Goal: Task Accomplishment & Management: Use online tool/utility

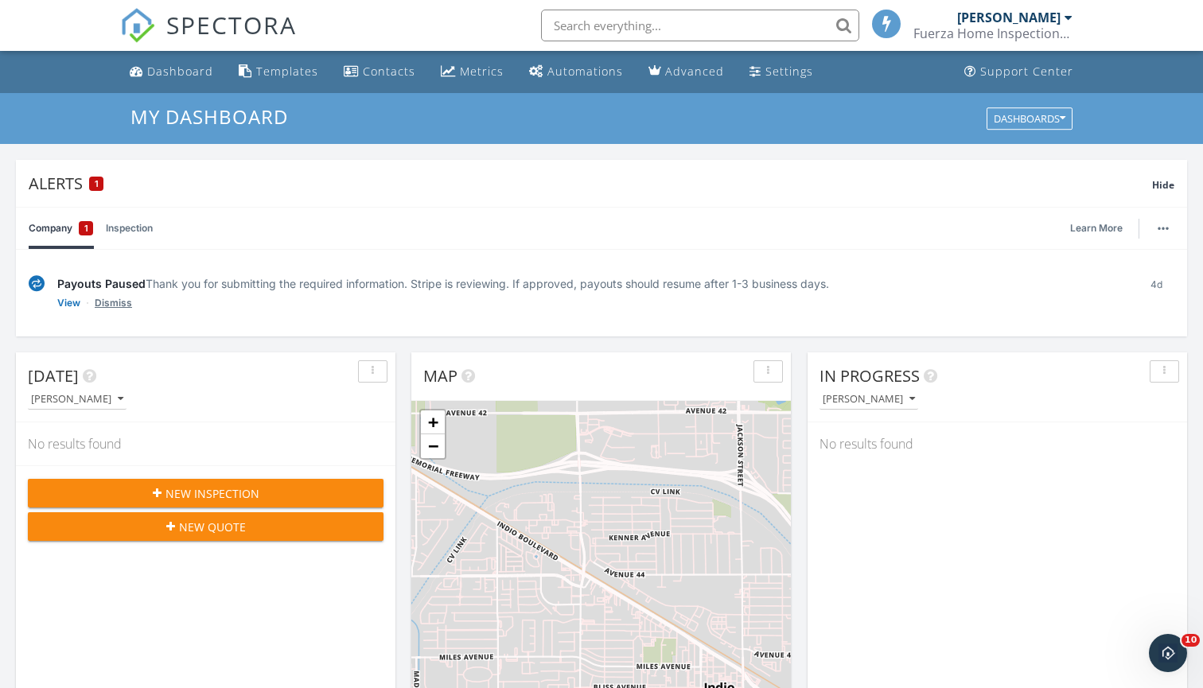
click at [119, 302] on link "Dismiss" at bounding box center [113, 303] width 37 height 16
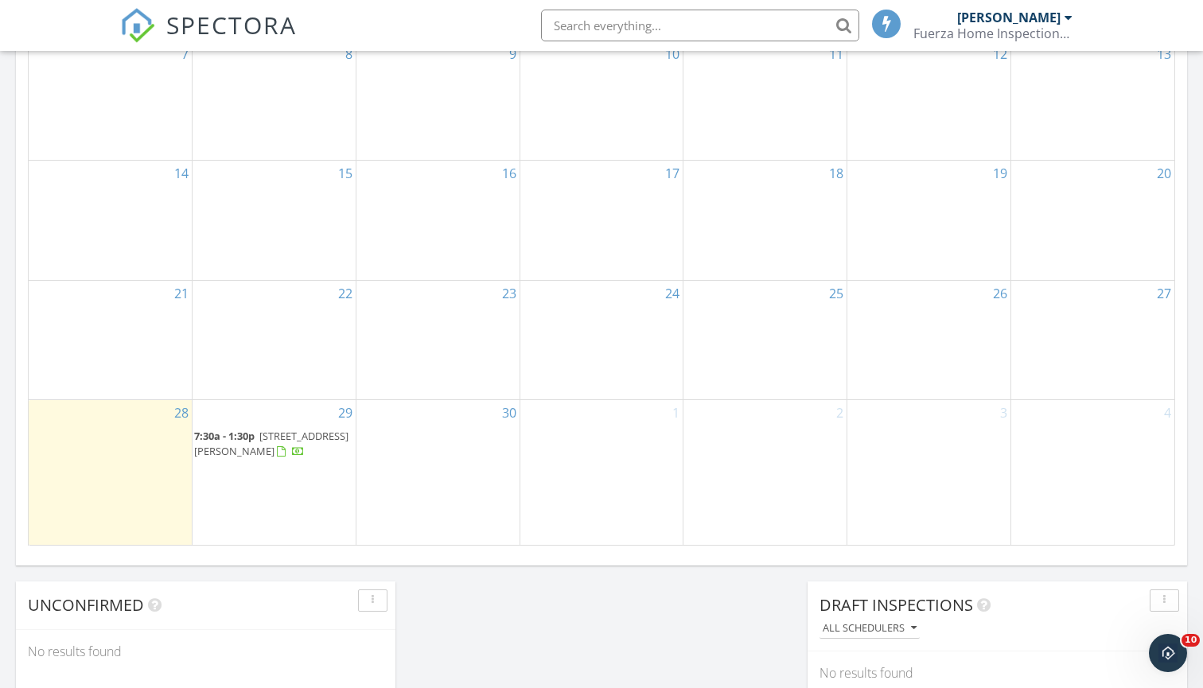
scroll to position [1198, 0]
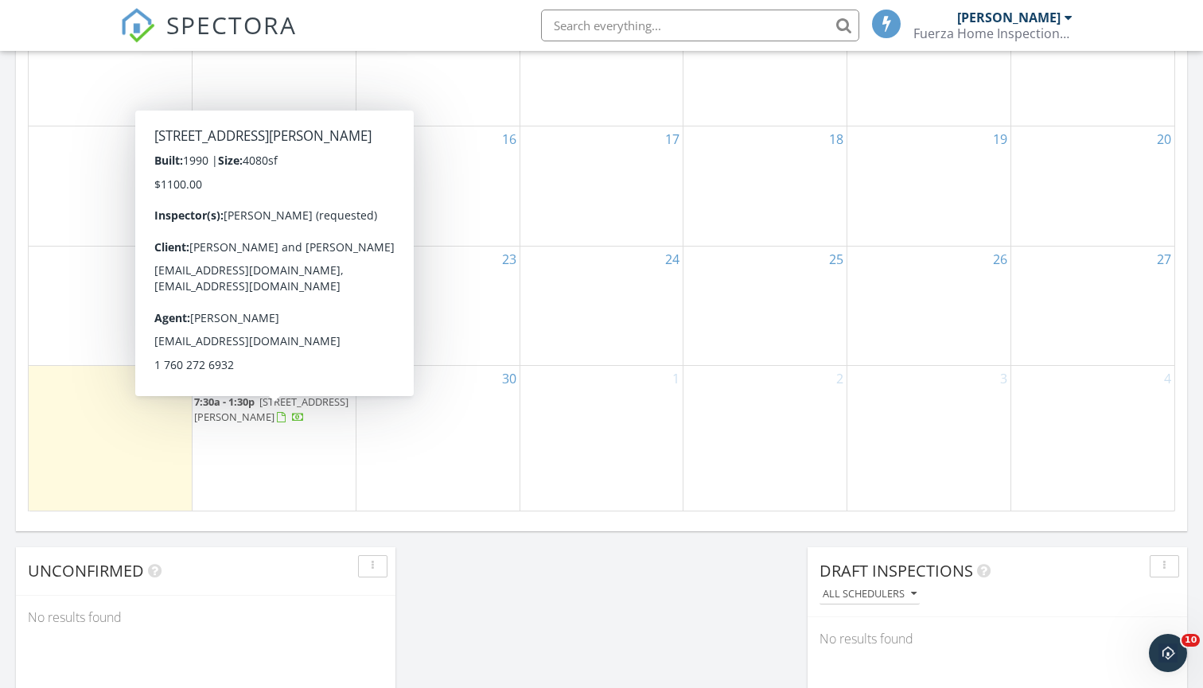
click at [289, 424] on span "[STREET_ADDRESS][PERSON_NAME]" at bounding box center [271, 409] width 154 height 29
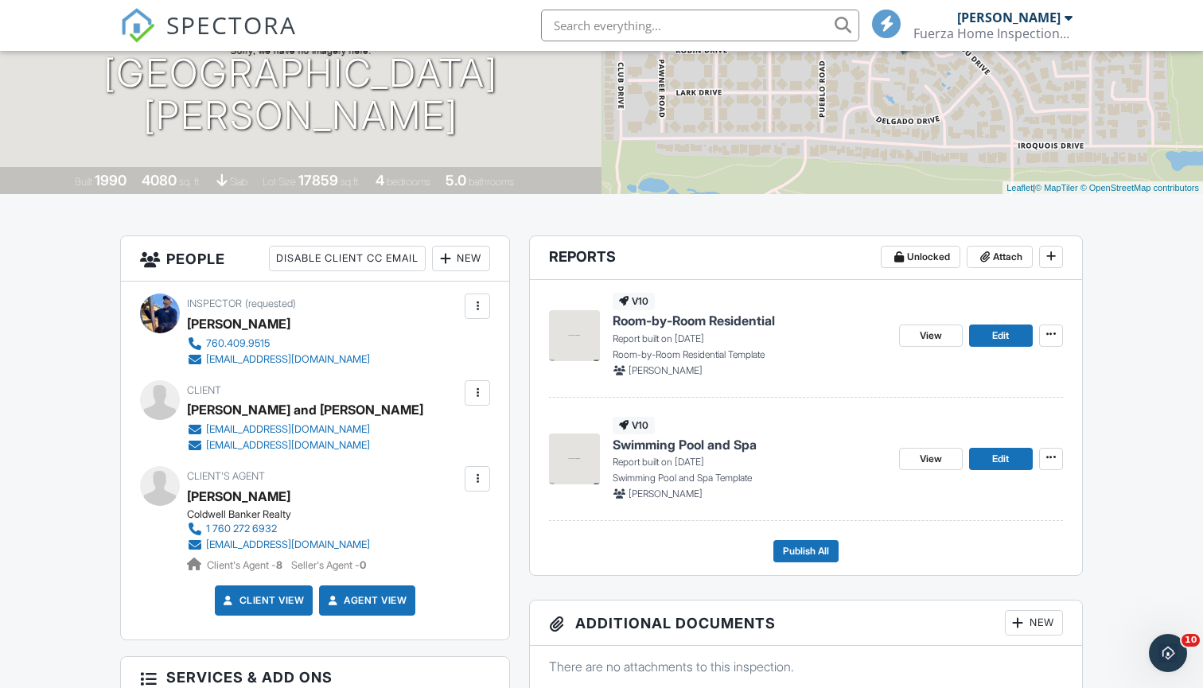
scroll to position [231, 0]
click at [668, 442] on span "Swimming Pool and Spa" at bounding box center [685, 445] width 144 height 18
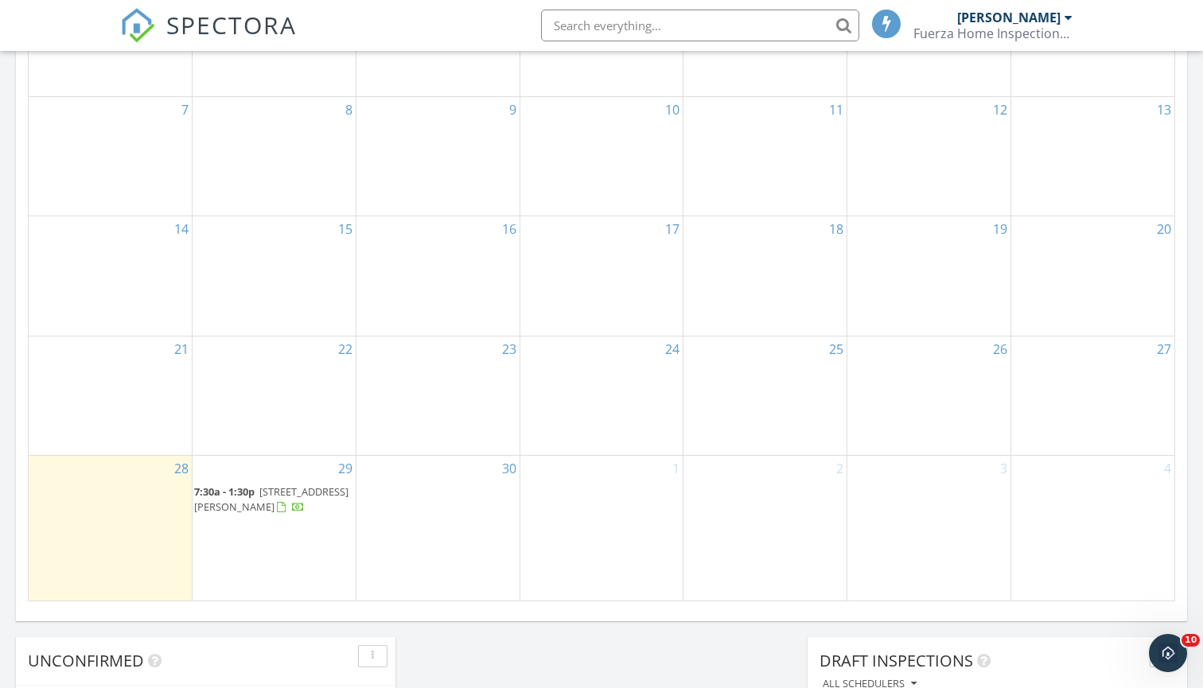
click at [279, 510] on span "77085 Sandpiper Dr, Indian Wells 92210" at bounding box center [271, 498] width 154 height 29
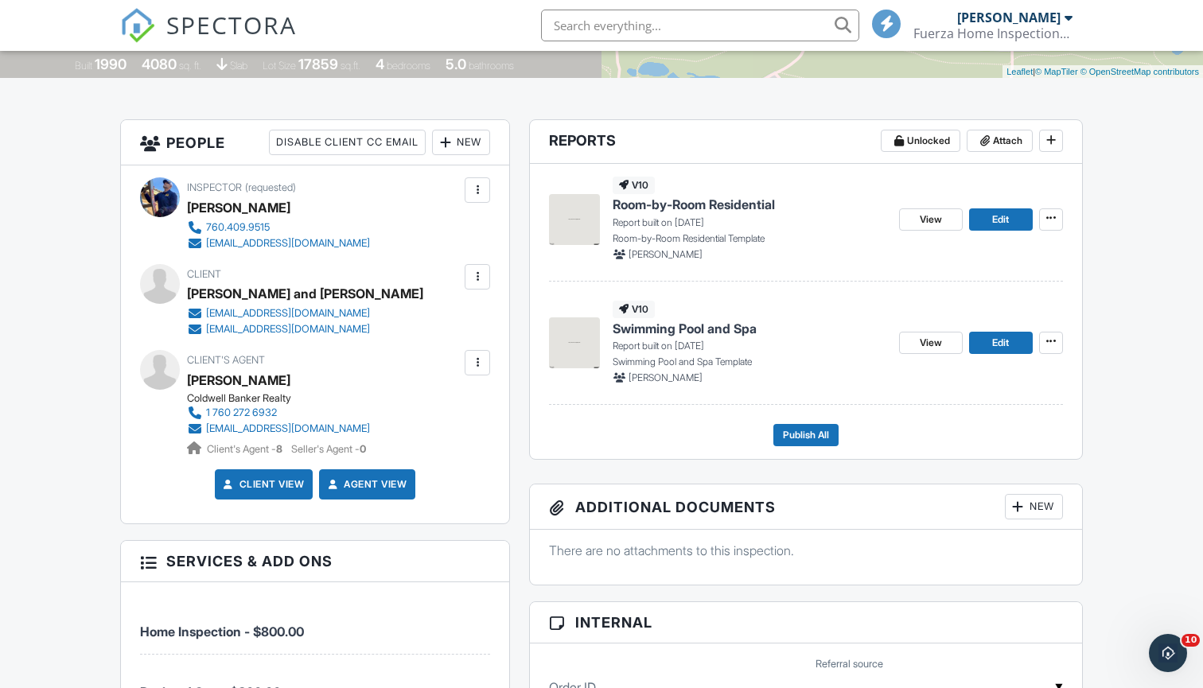
scroll to position [358, 0]
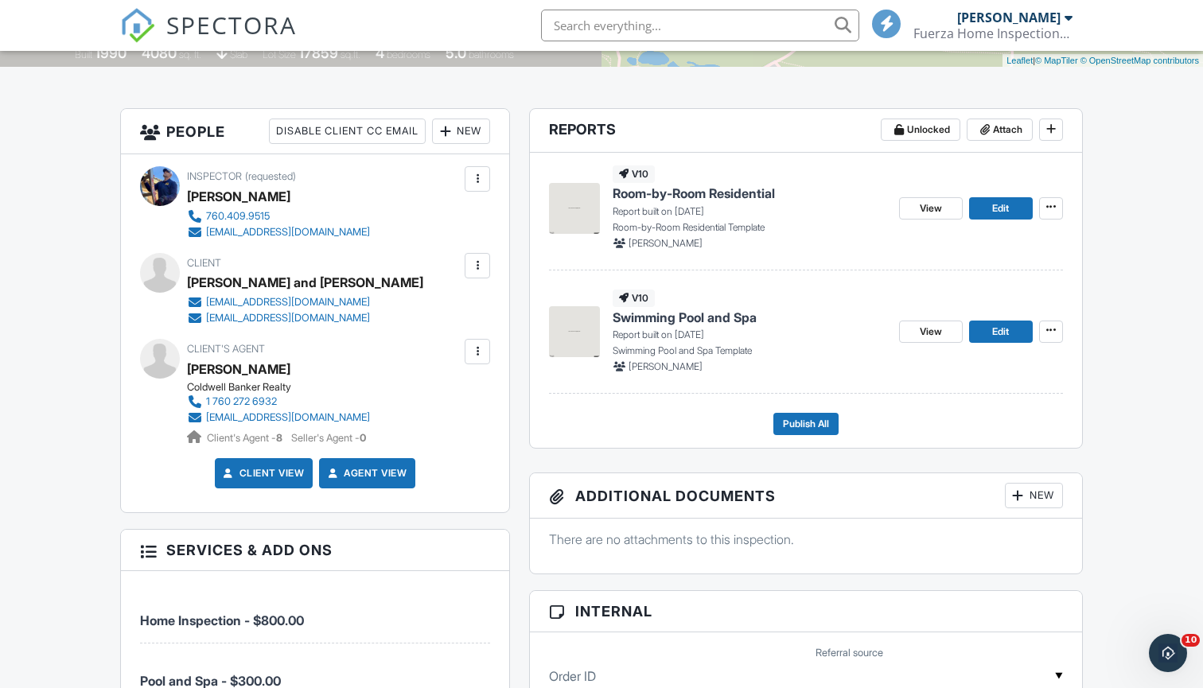
click at [703, 311] on span "Swimming Pool and Spa" at bounding box center [685, 318] width 144 height 18
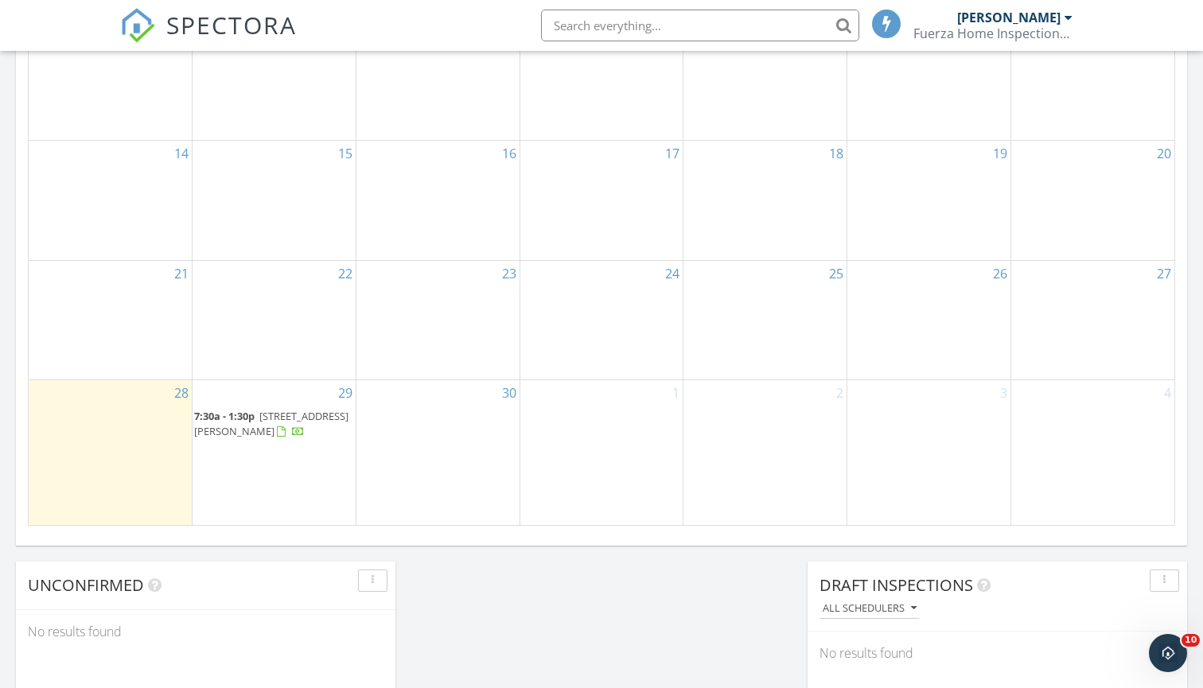
scroll to position [949, 0]
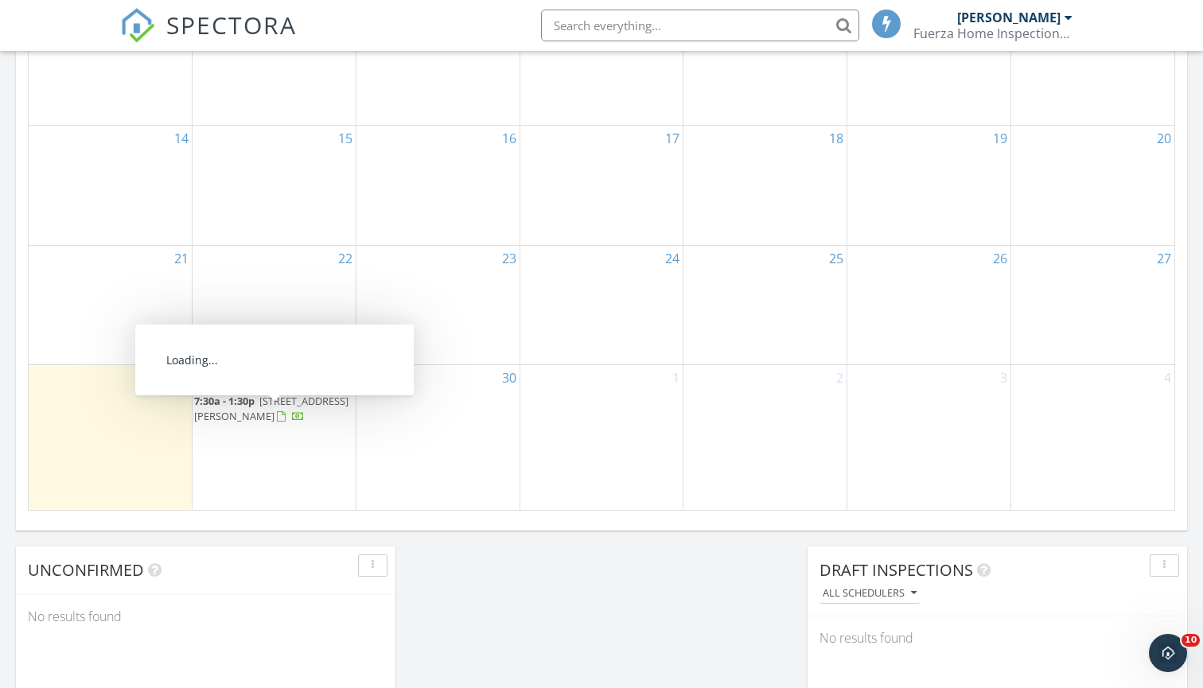
click at [274, 423] on span "[STREET_ADDRESS][PERSON_NAME]" at bounding box center [271, 408] width 154 height 29
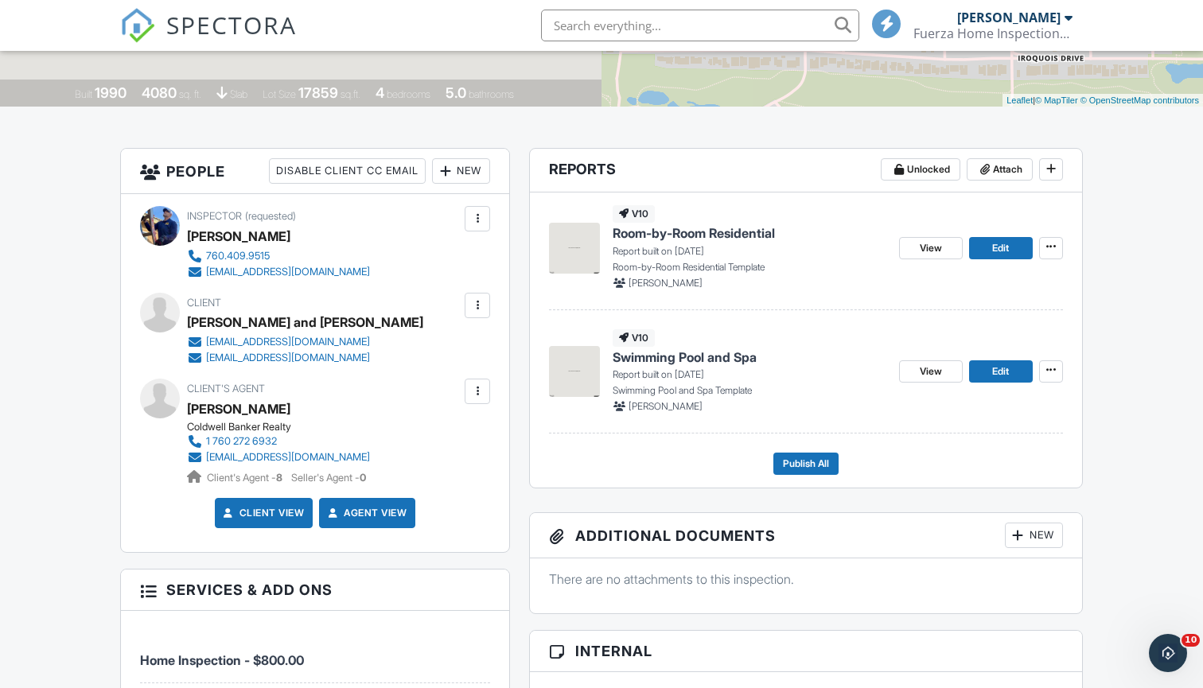
scroll to position [323, 0]
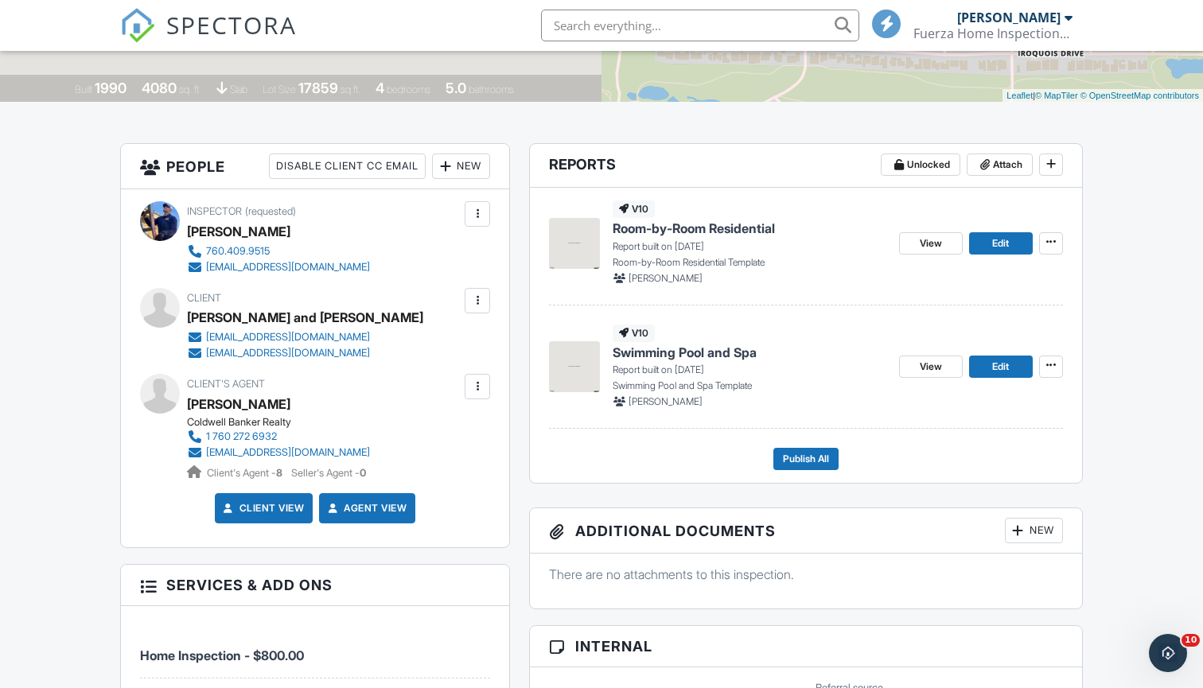
click at [720, 228] on span "Room-by-Room Residential" at bounding box center [694, 229] width 162 height 18
